Goal: Find specific page/section: Find specific page/section

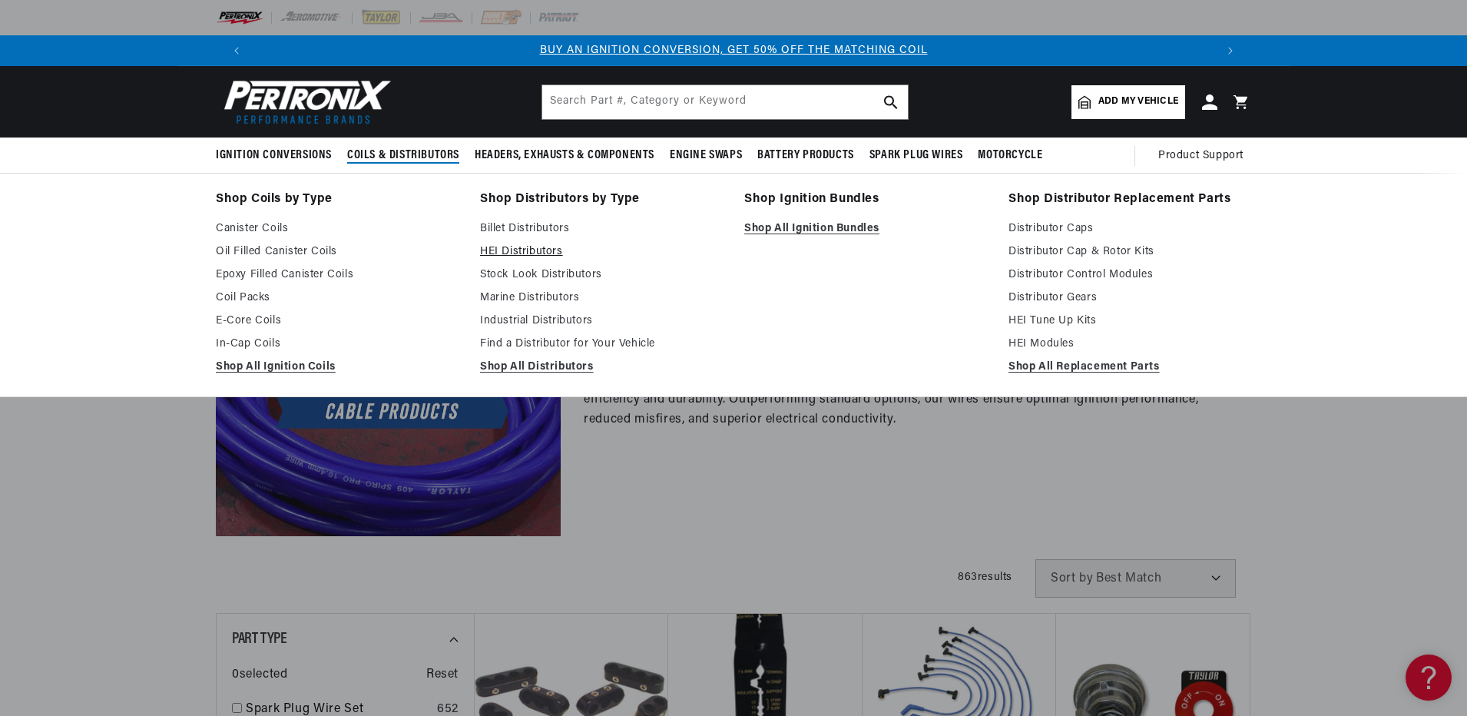
click at [528, 252] on link "HEI Distributors" at bounding box center [601, 252] width 243 height 18
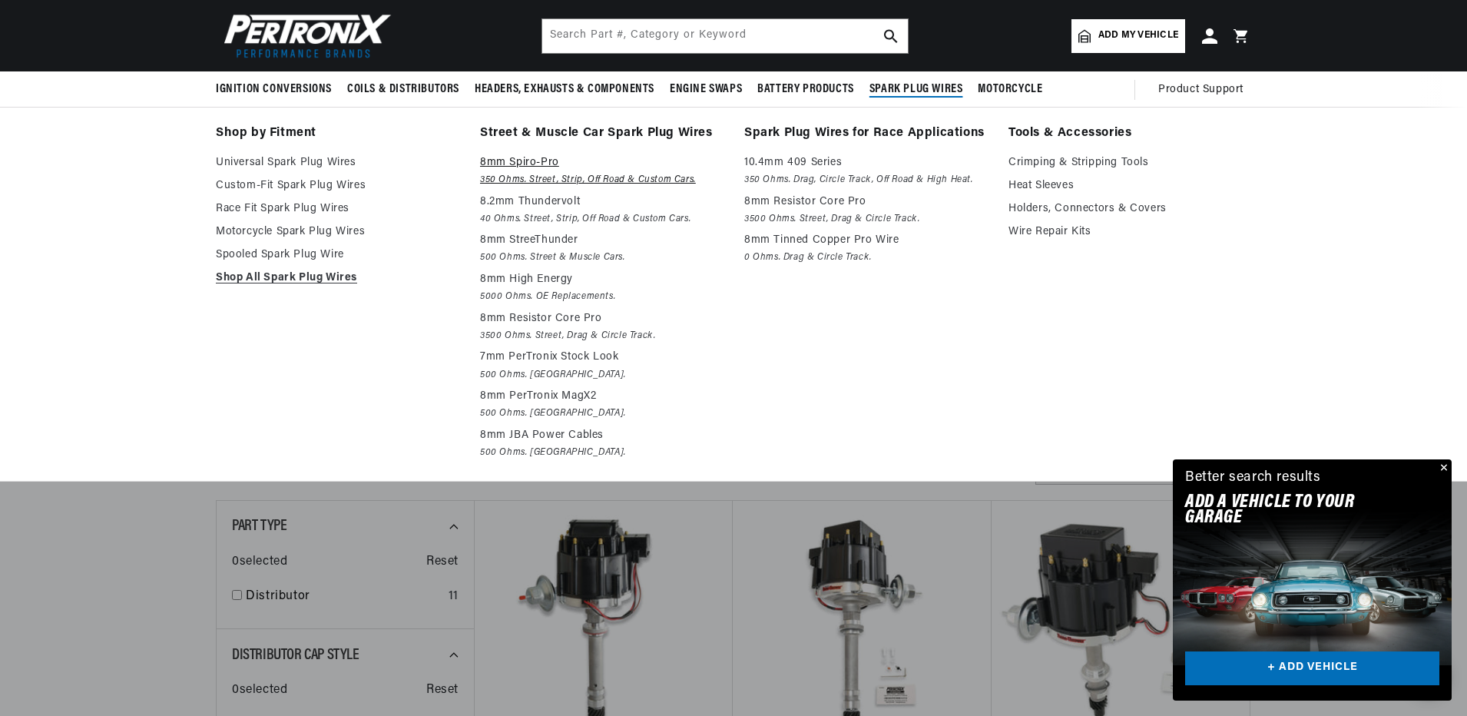
scroll to position [0, 960]
click at [345, 181] on link "Custom-Fit Spark Plug Wires" at bounding box center [337, 186] width 243 height 18
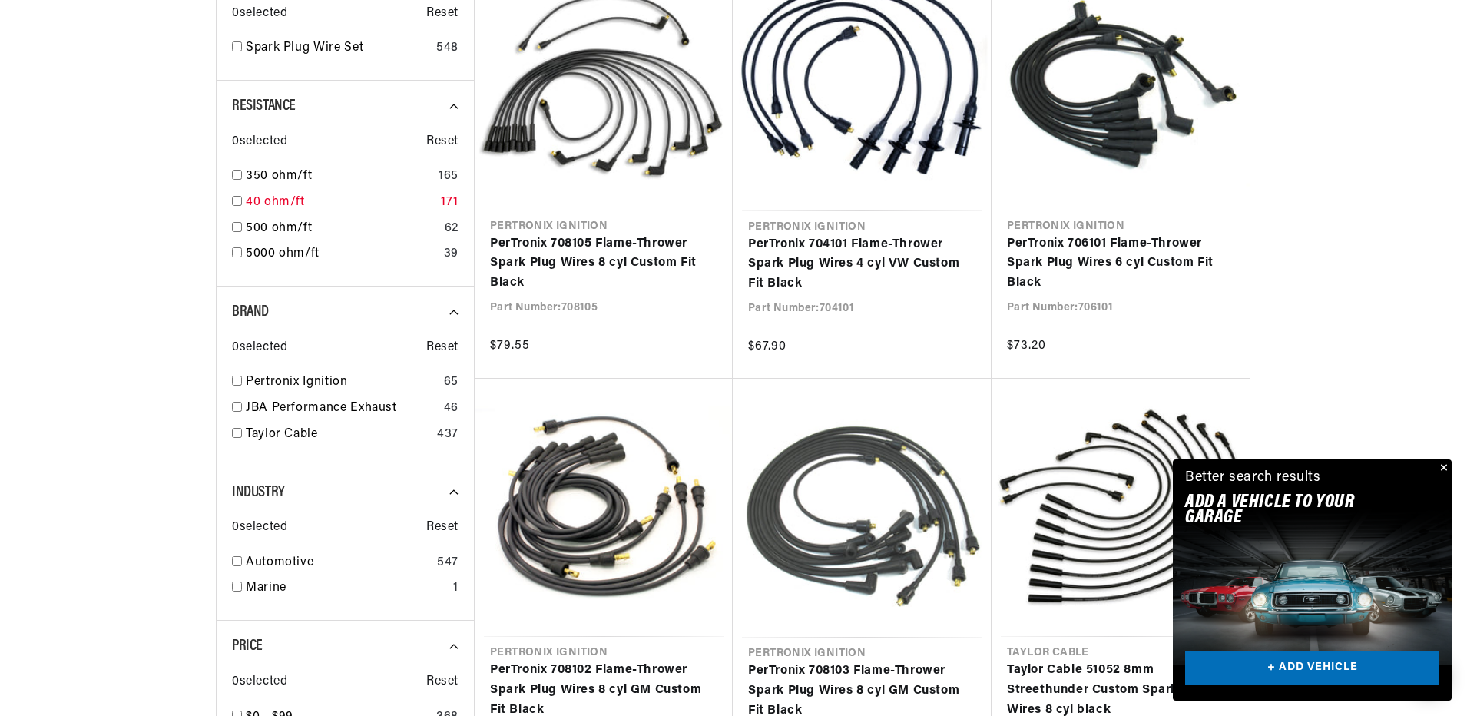
scroll to position [0, 960]
click at [235, 438] on div "Taylor Cable 437" at bounding box center [345, 438] width 227 height 26
checkbox input "true"
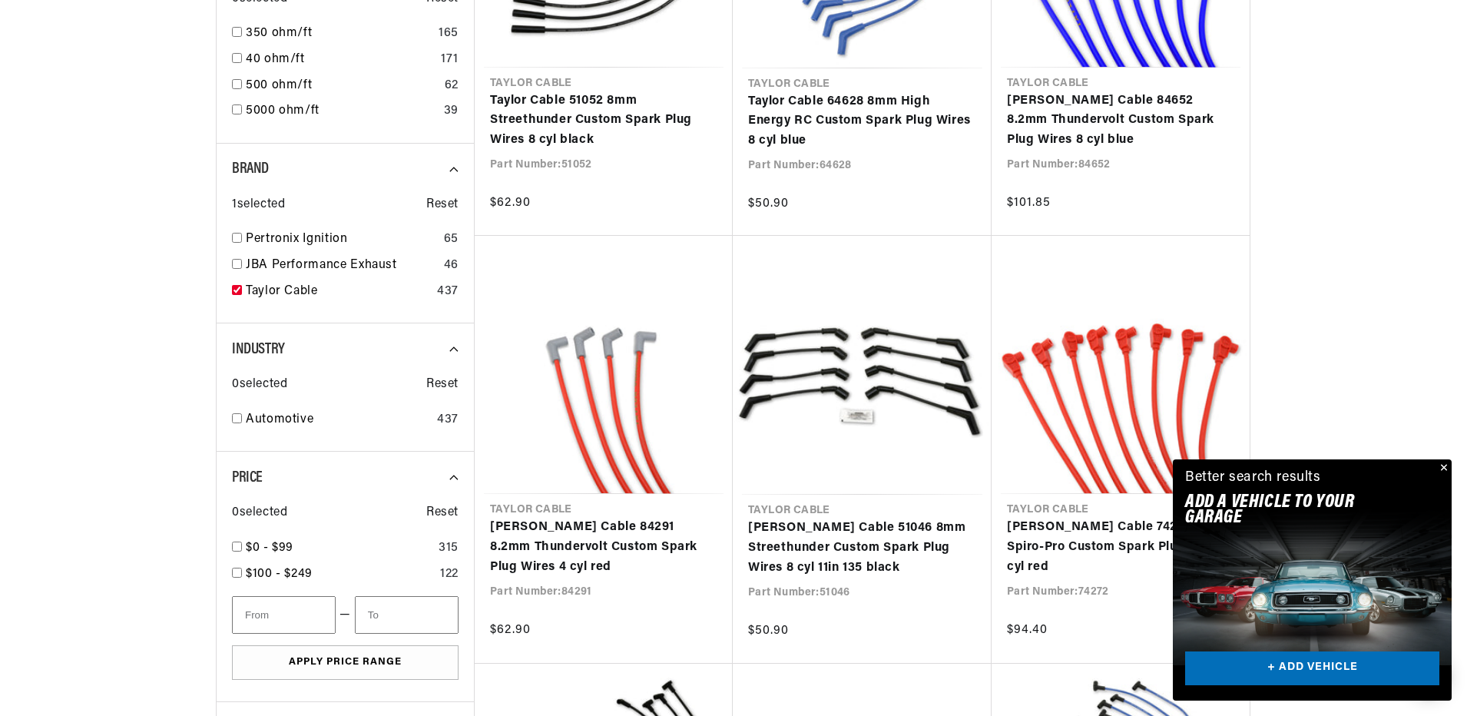
scroll to position [717, 0]
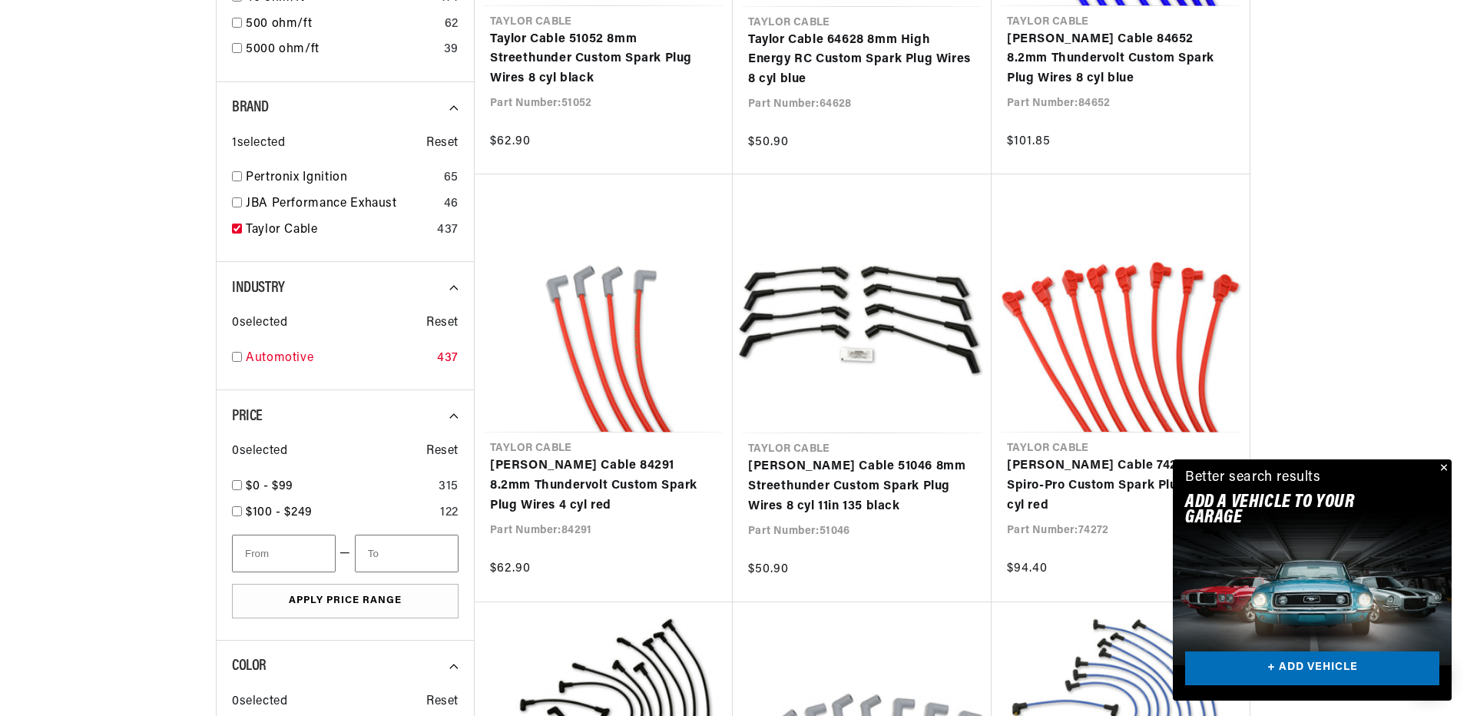
click at [232, 350] on div "Automotive 437" at bounding box center [345, 362] width 227 height 26
checkbox input "true"
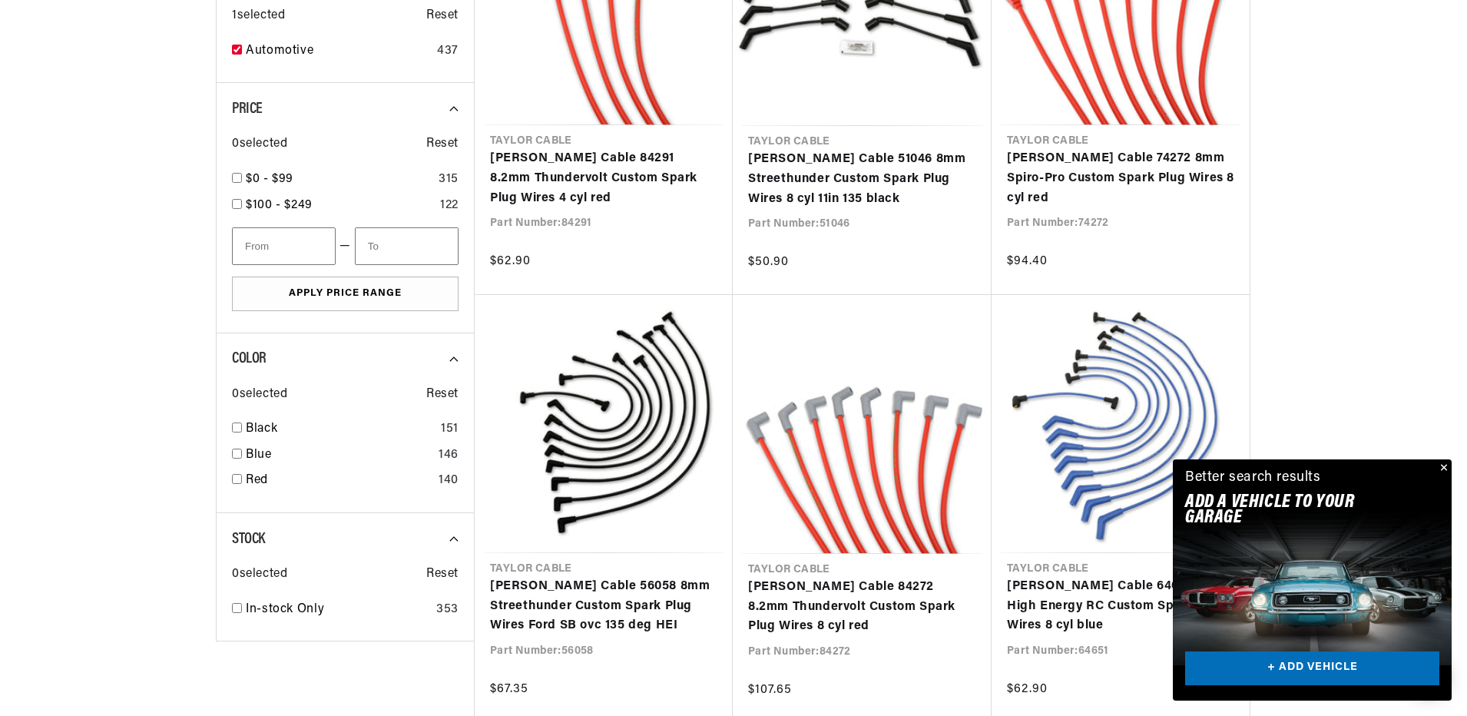
scroll to position [1127, 0]
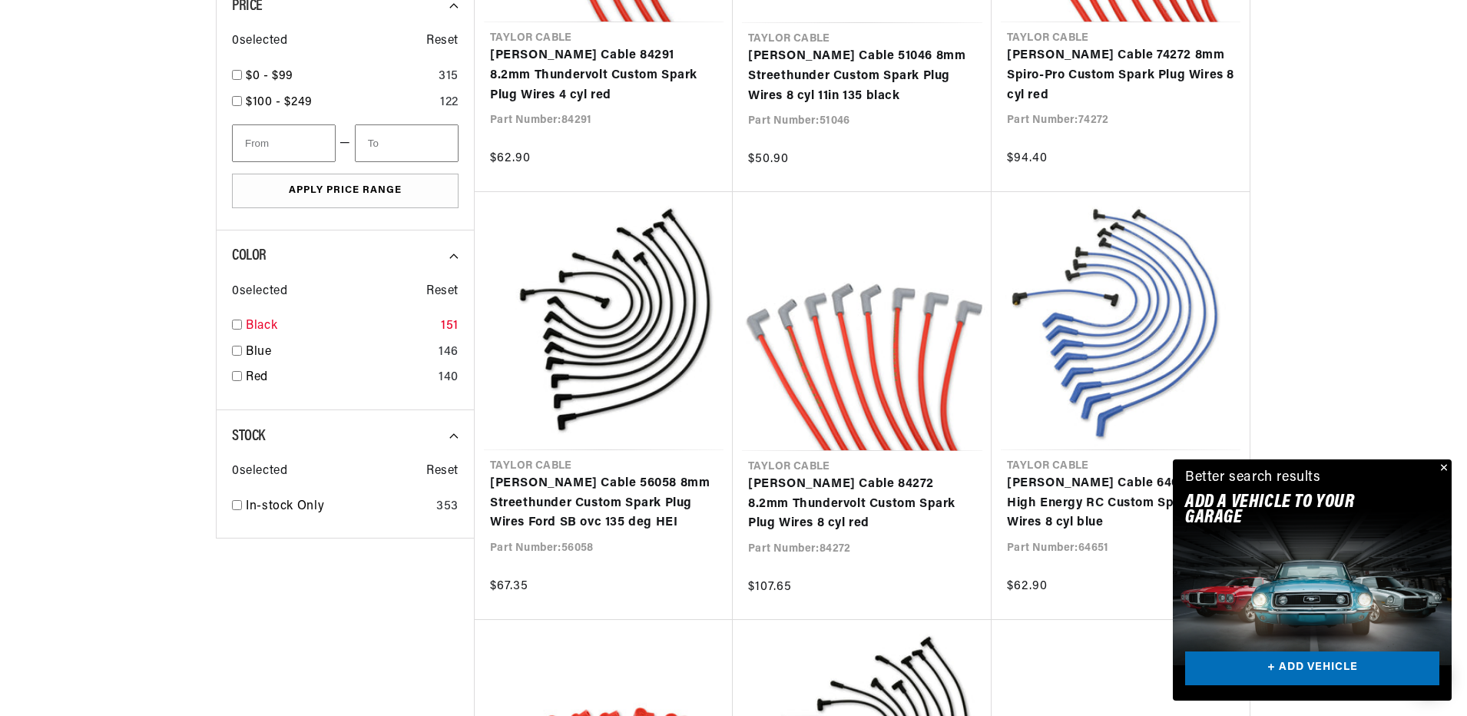
click at [255, 324] on link "Black" at bounding box center [340, 327] width 189 height 20
checkbox input "true"
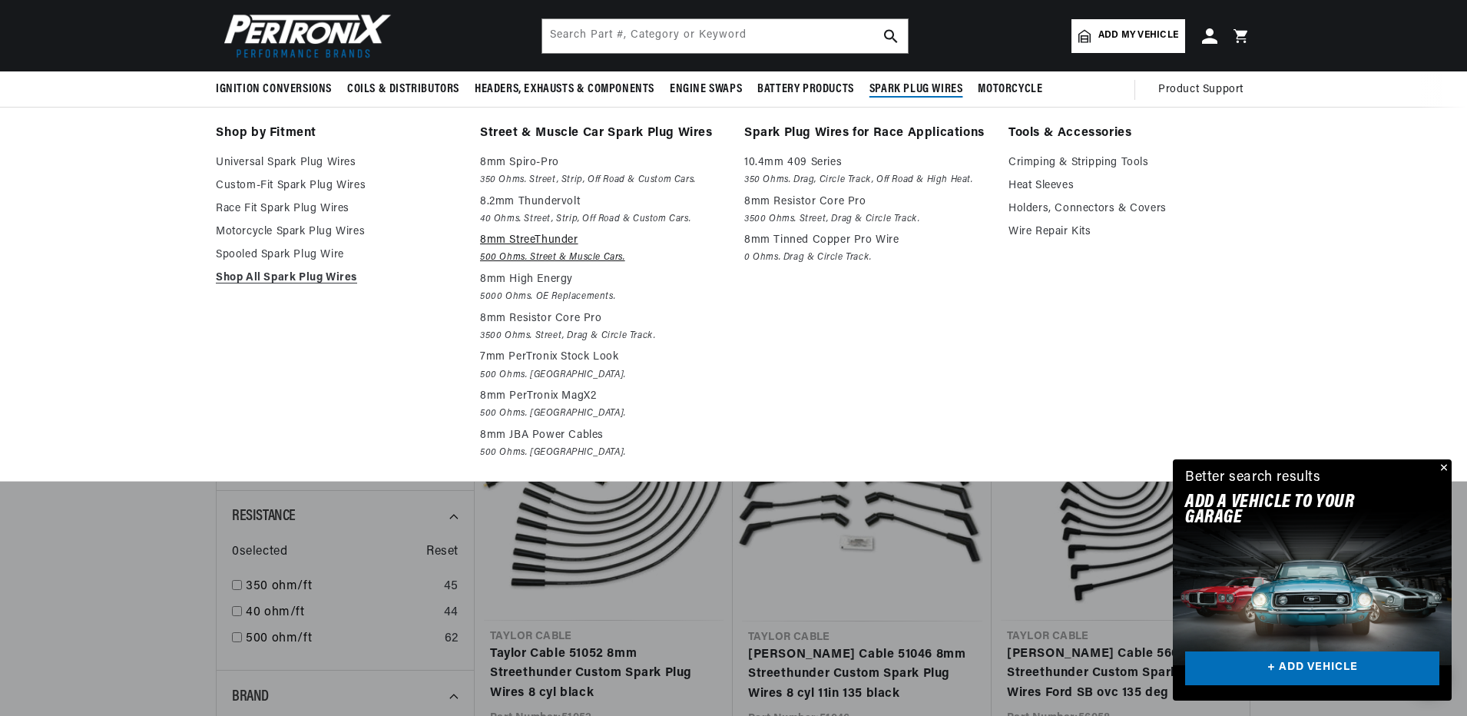
scroll to position [0, 960]
